Goal: Complete application form

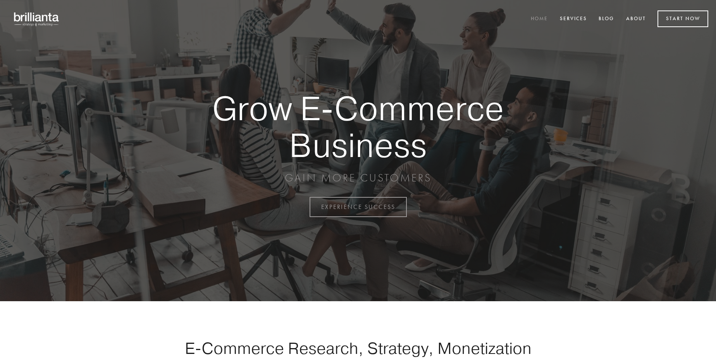
scroll to position [2032, 0]
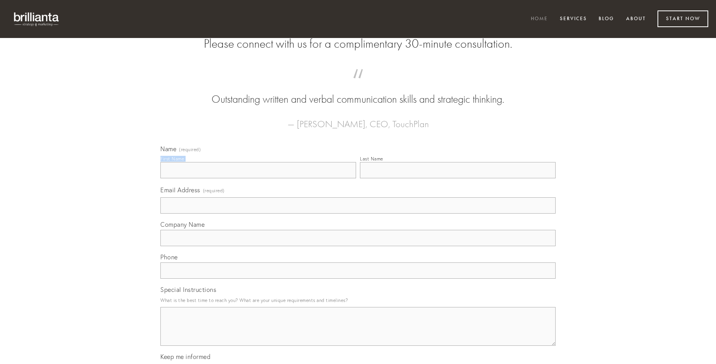
type input "[PERSON_NAME]"
click at [458, 178] on input "Last Name" at bounding box center [458, 170] width 196 height 16
type input "[PERSON_NAME]"
click at [358, 214] on input "Email Address (required)" at bounding box center [358, 205] width 395 height 16
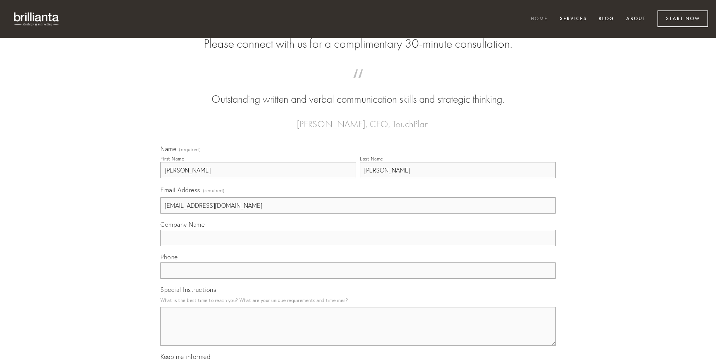
type input "[EMAIL_ADDRESS][DOMAIN_NAME]"
click at [358, 246] on input "Company Name" at bounding box center [358, 238] width 395 height 16
type input "teres"
click at [358, 279] on input "text" at bounding box center [358, 270] width 395 height 16
click at [358, 333] on textarea "Special Instructions" at bounding box center [358, 326] width 395 height 39
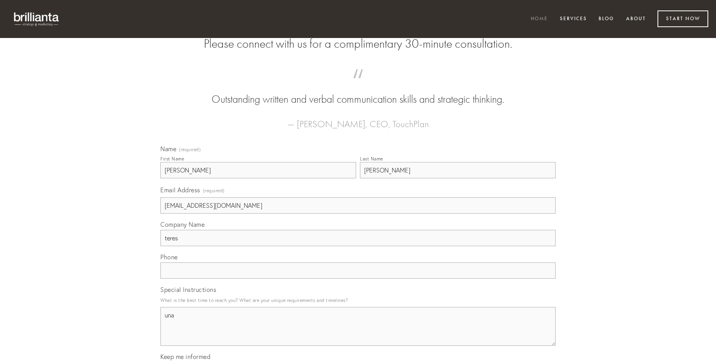
type textarea "una"
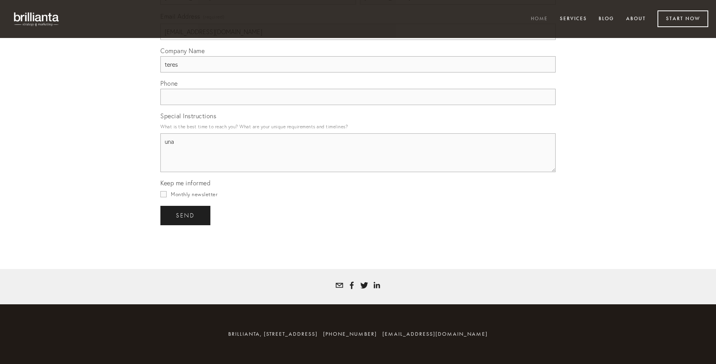
click at [186, 215] on span "send" at bounding box center [185, 215] width 19 height 7
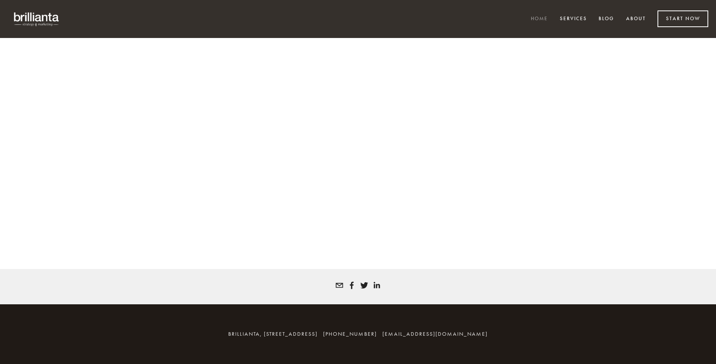
scroll to position [2022, 0]
